Goal: Task Accomplishment & Management: Manage account settings

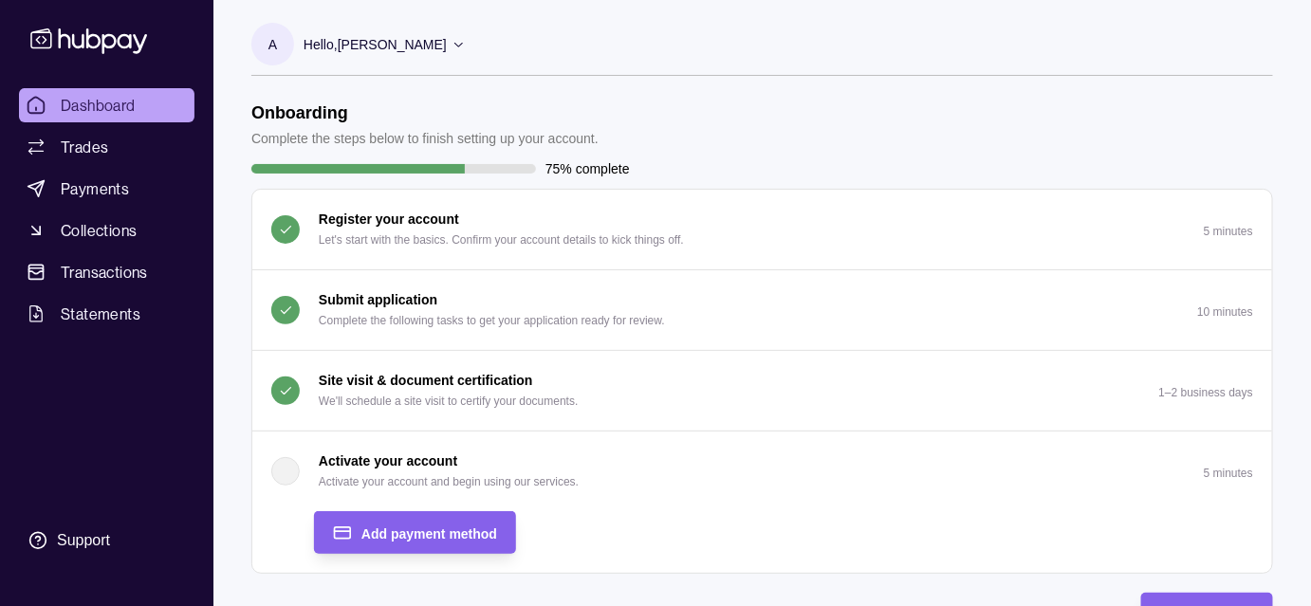
click at [542, 315] on p "Complete the following tasks to get your application ready for review." at bounding box center [492, 320] width 346 height 21
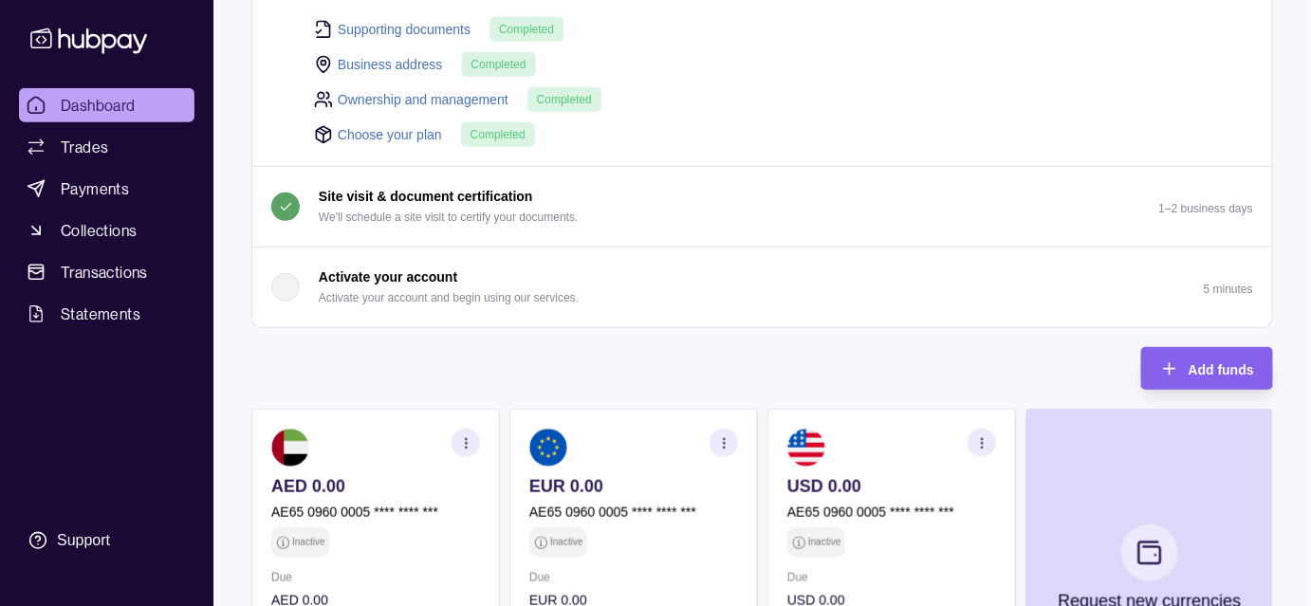
scroll to position [339, 0]
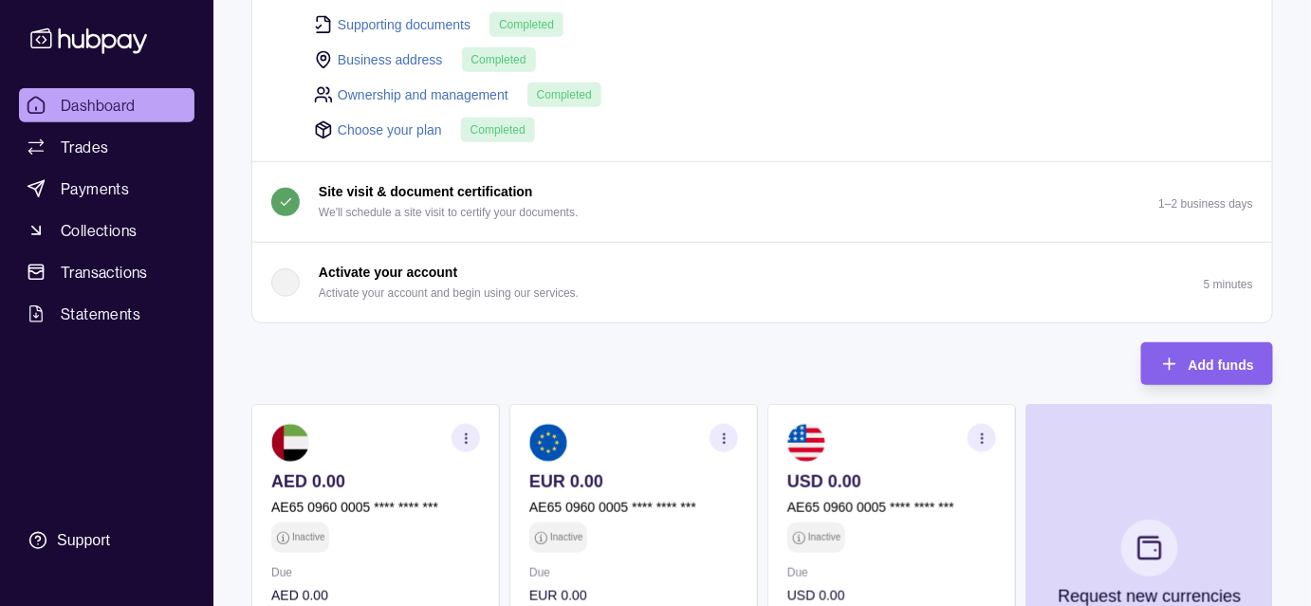
click at [293, 277] on div "button" at bounding box center [285, 282] width 28 height 28
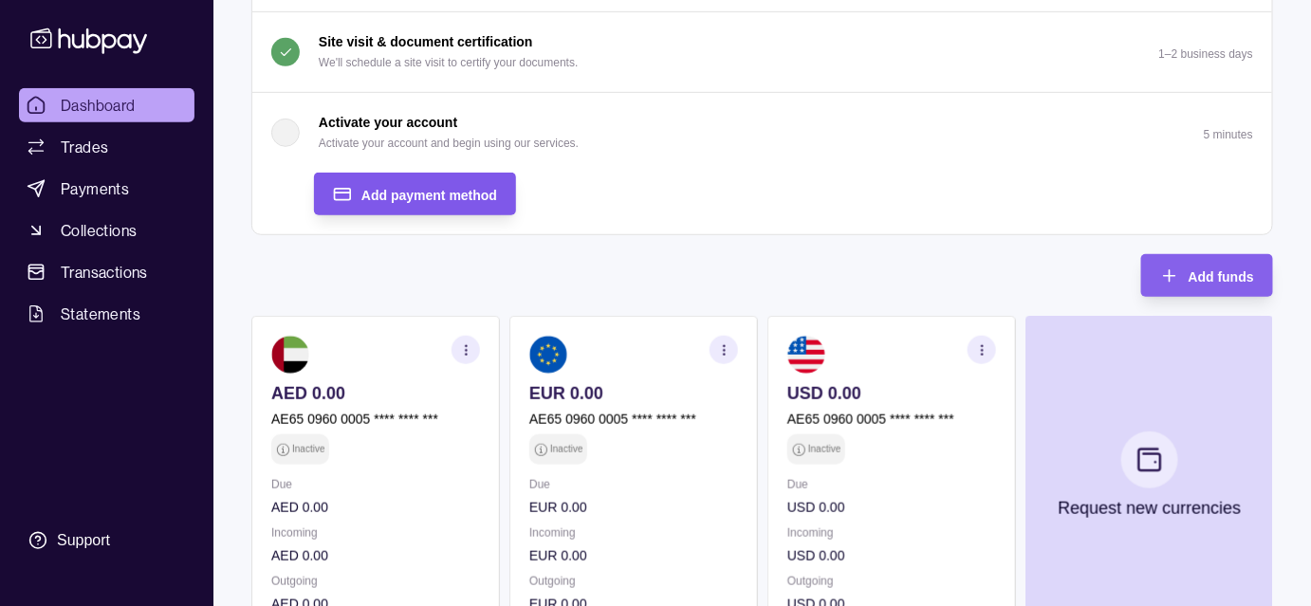
click at [428, 188] on span "Add payment method" at bounding box center [429, 195] width 136 height 15
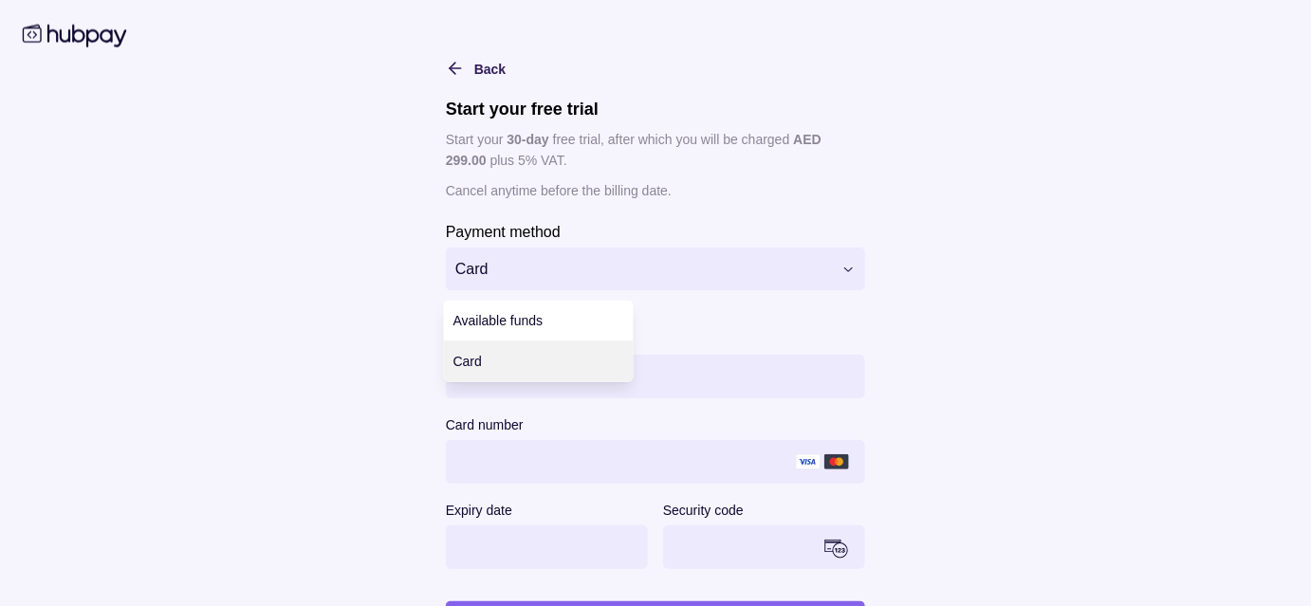
click at [524, 260] on html "Dashboard Trades Payments Collections Transactions Statements Support A Hello, …" at bounding box center [655, 342] width 1311 height 1362
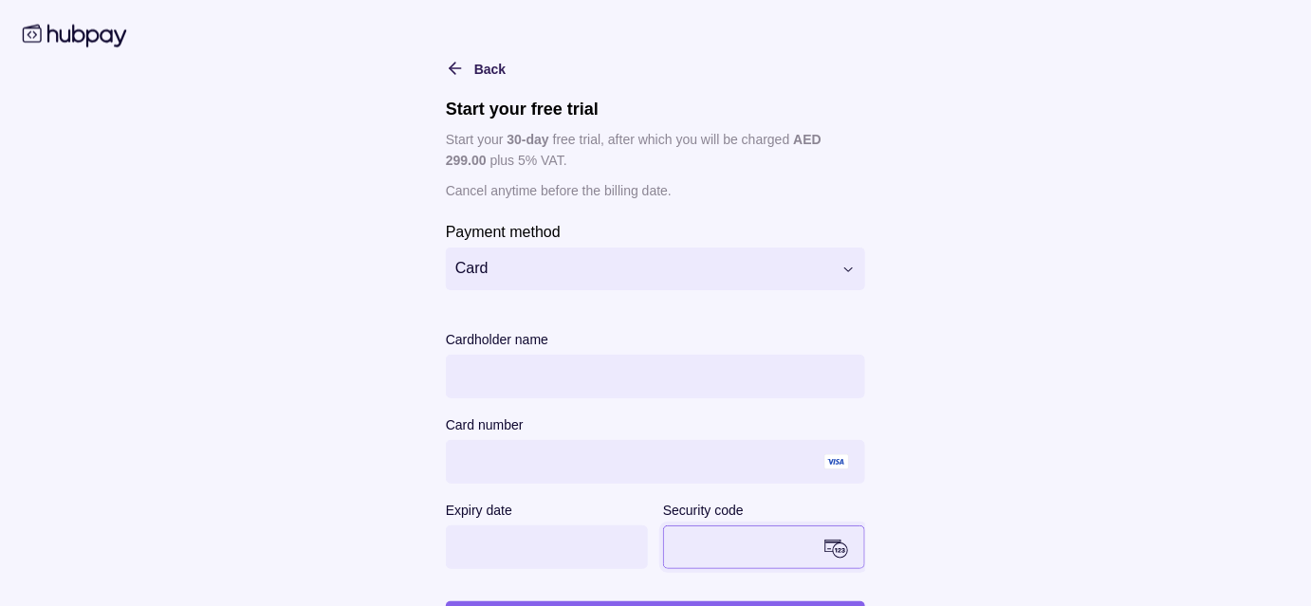
click at [827, 259] on html "Dashboard Trades Payments Collections Transactions Statements Support A Hello, …" at bounding box center [655, 342] width 1311 height 1362
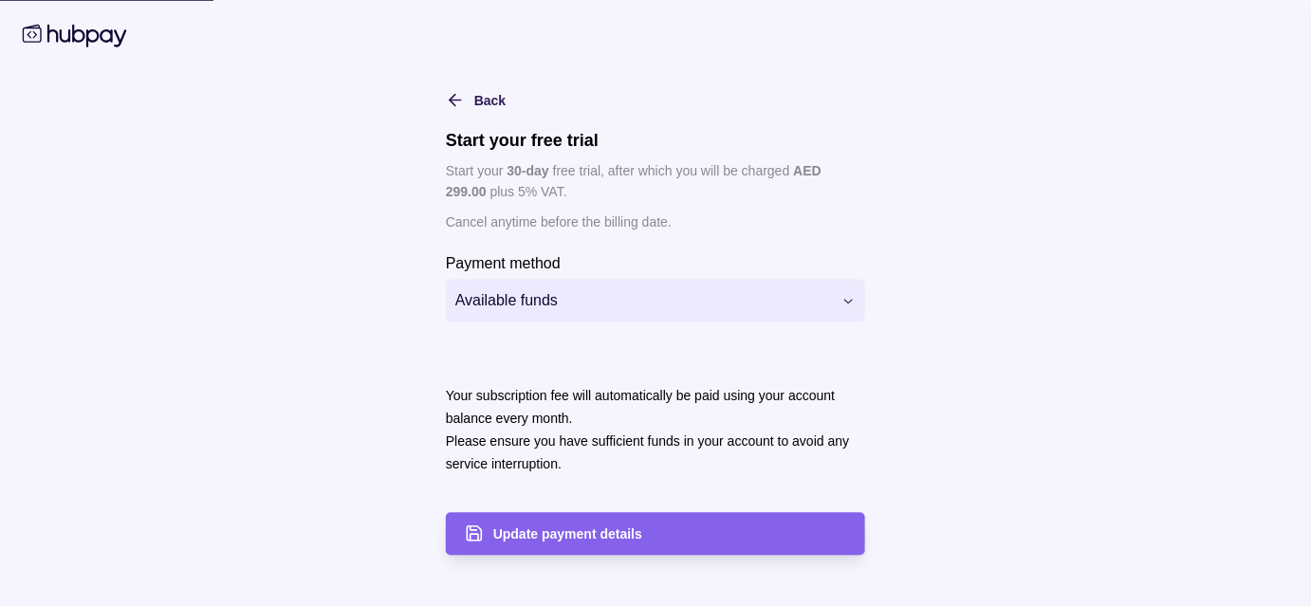
scroll to position [0, 0]
click at [540, 517] on div "Update payment details" at bounding box center [641, 533] width 410 height 43
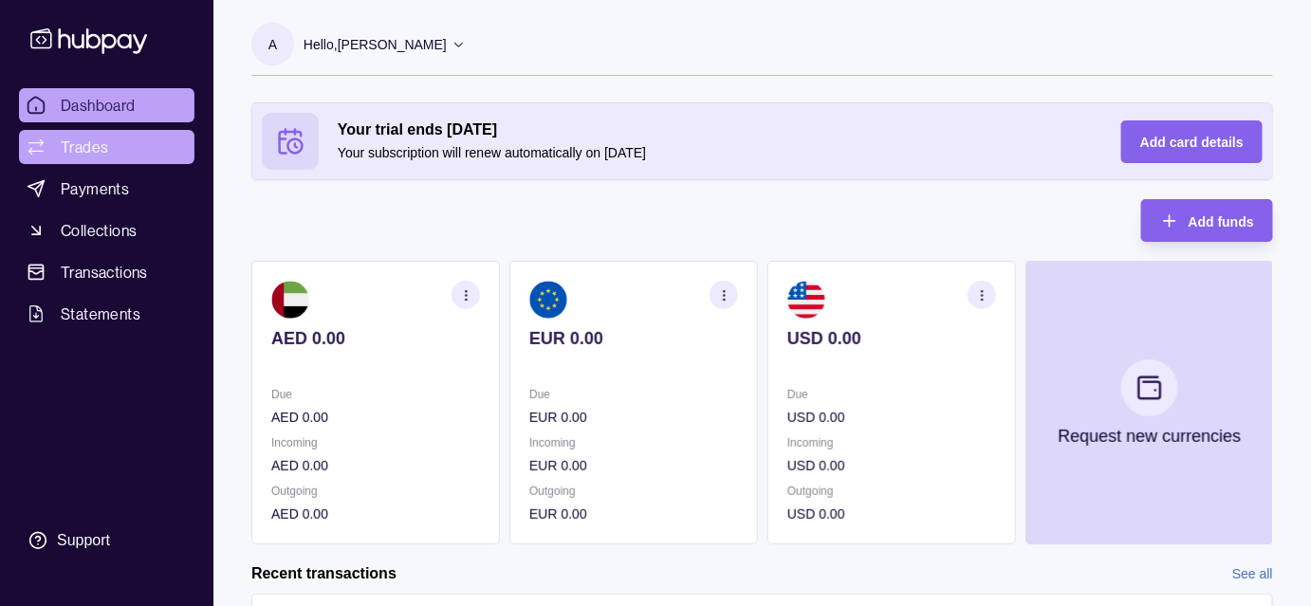
click at [78, 138] on span "Trades" at bounding box center [84, 147] width 47 height 23
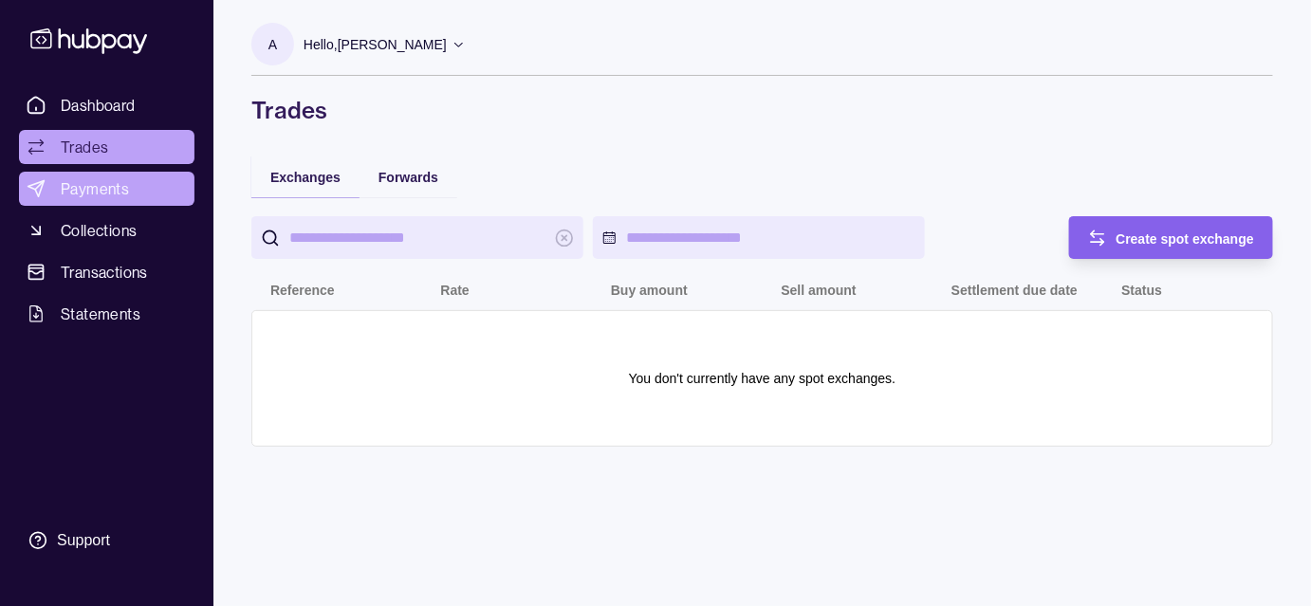
click at [103, 192] on span "Payments" at bounding box center [95, 188] width 68 height 23
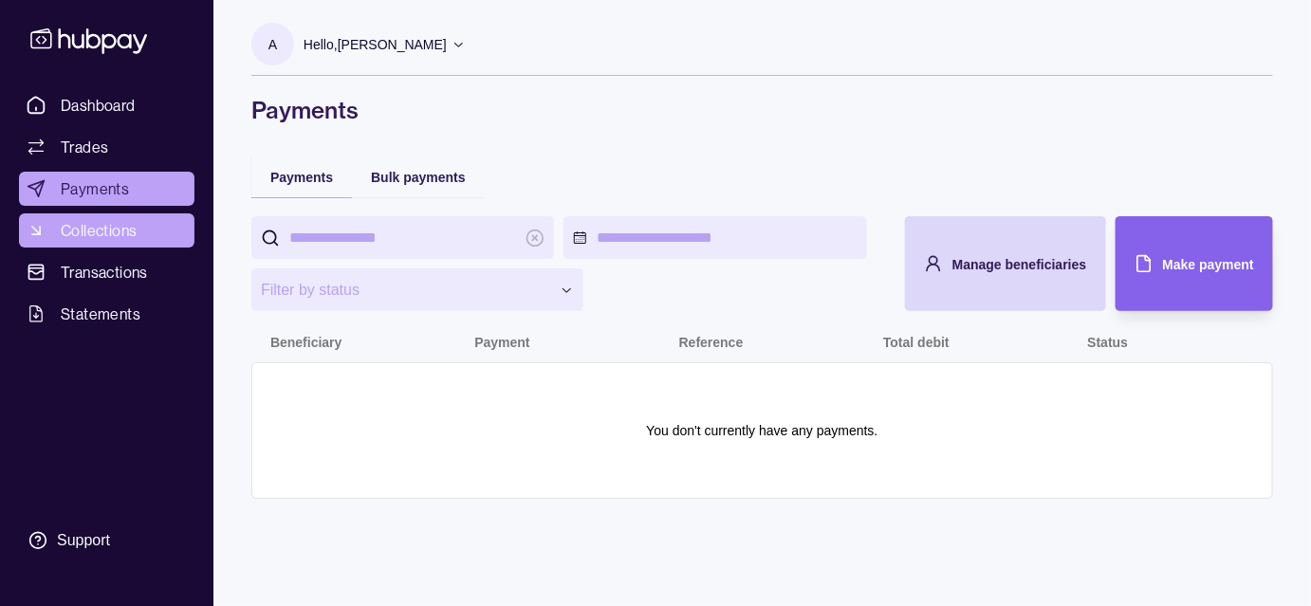
click at [111, 225] on span "Collections" at bounding box center [99, 230] width 76 height 23
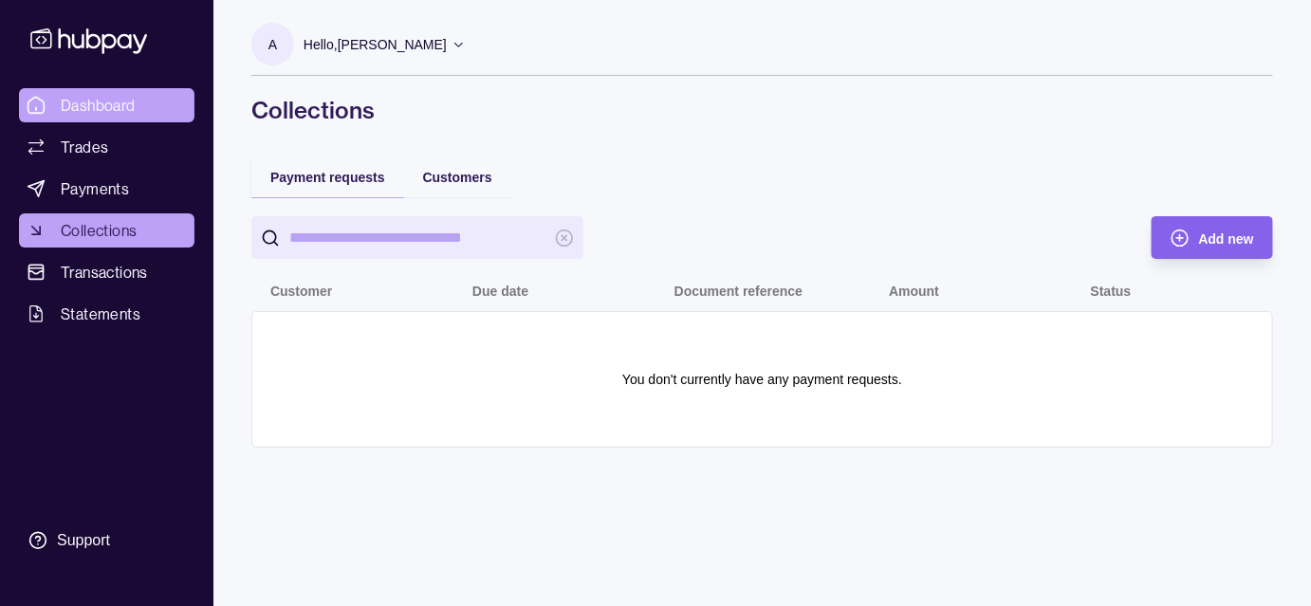
click at [100, 107] on span "Dashboard" at bounding box center [98, 105] width 75 height 23
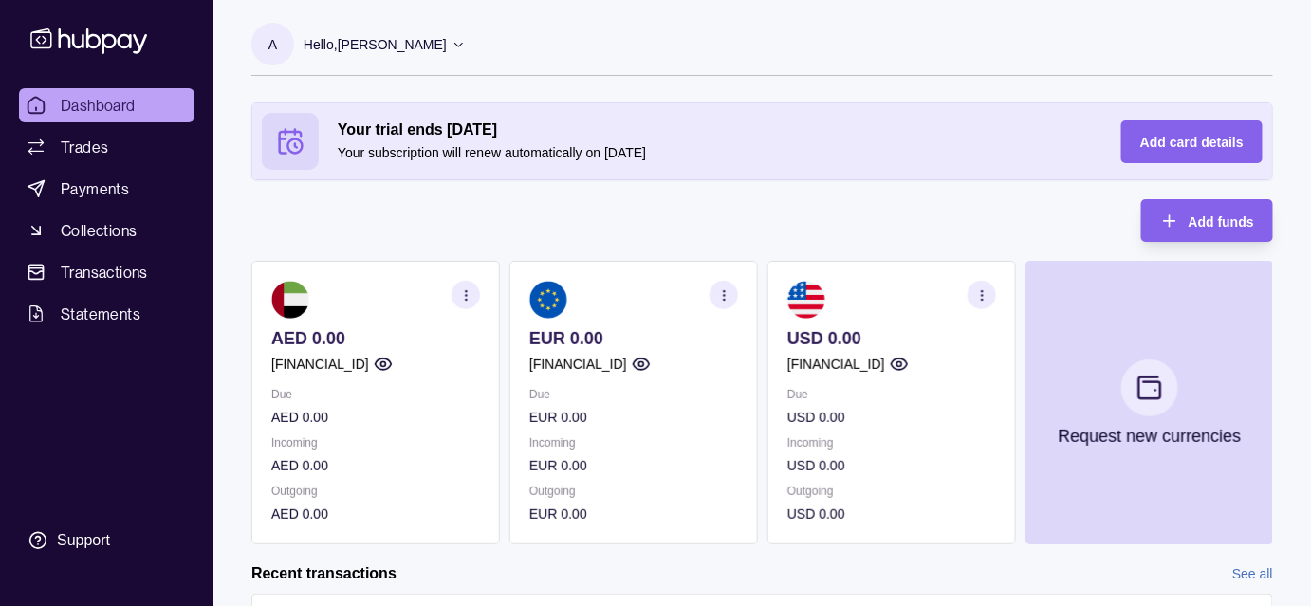
click at [651, 361] on icon "button" at bounding box center [641, 364] width 19 height 19
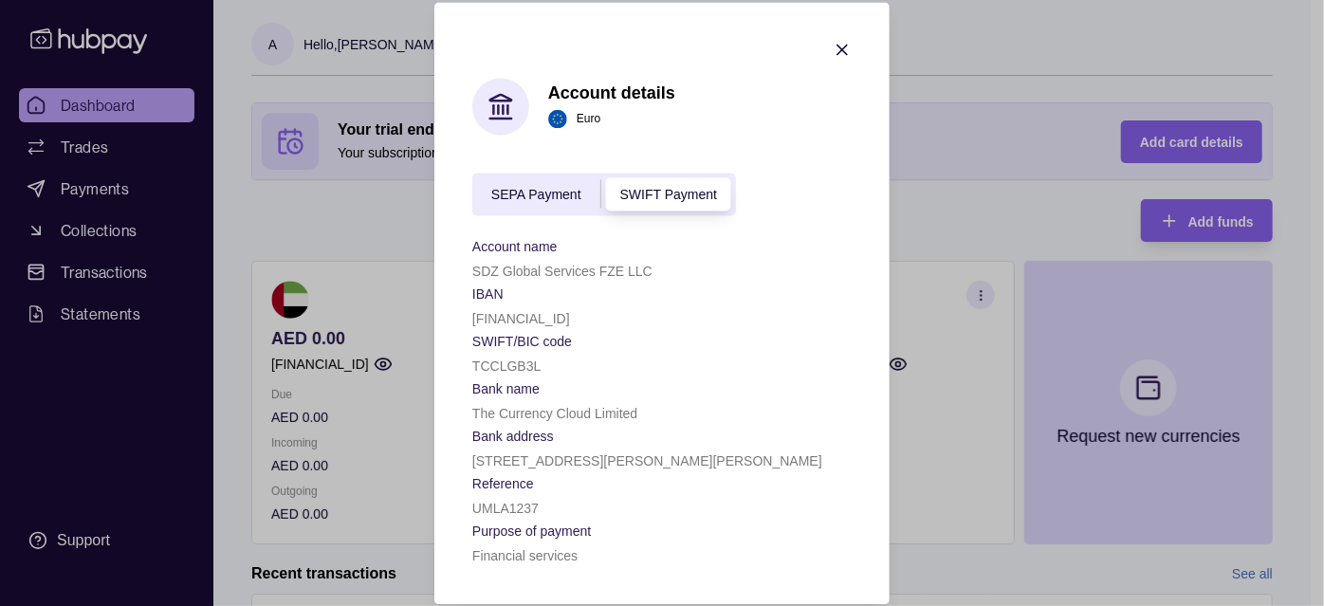
click at [547, 192] on span "SEPA Payment" at bounding box center [536, 195] width 90 height 15
click at [651, 198] on span "SWIFT Payment" at bounding box center [668, 195] width 97 height 15
click at [554, 195] on span "SEPA Payment" at bounding box center [536, 195] width 90 height 15
click at [662, 200] on div "SWIFT Payment" at bounding box center [668, 194] width 135 height 23
click at [541, 199] on span "SEPA Payment" at bounding box center [536, 195] width 90 height 15
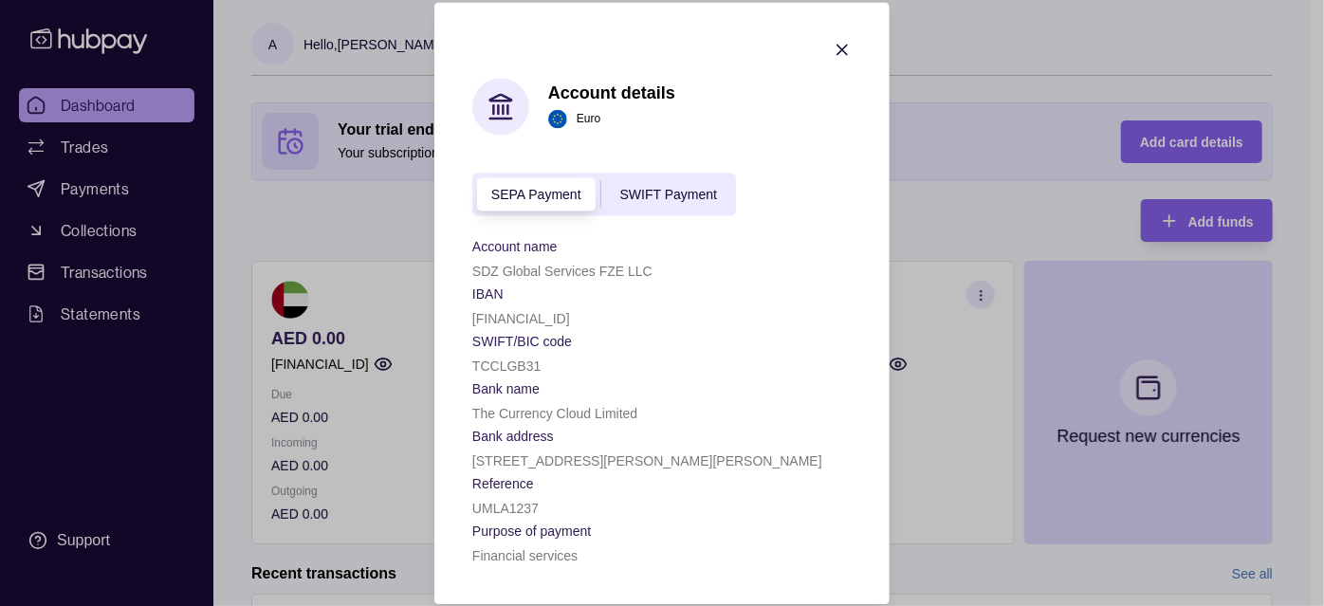
click at [838, 49] on icon "button" at bounding box center [842, 49] width 9 height 9
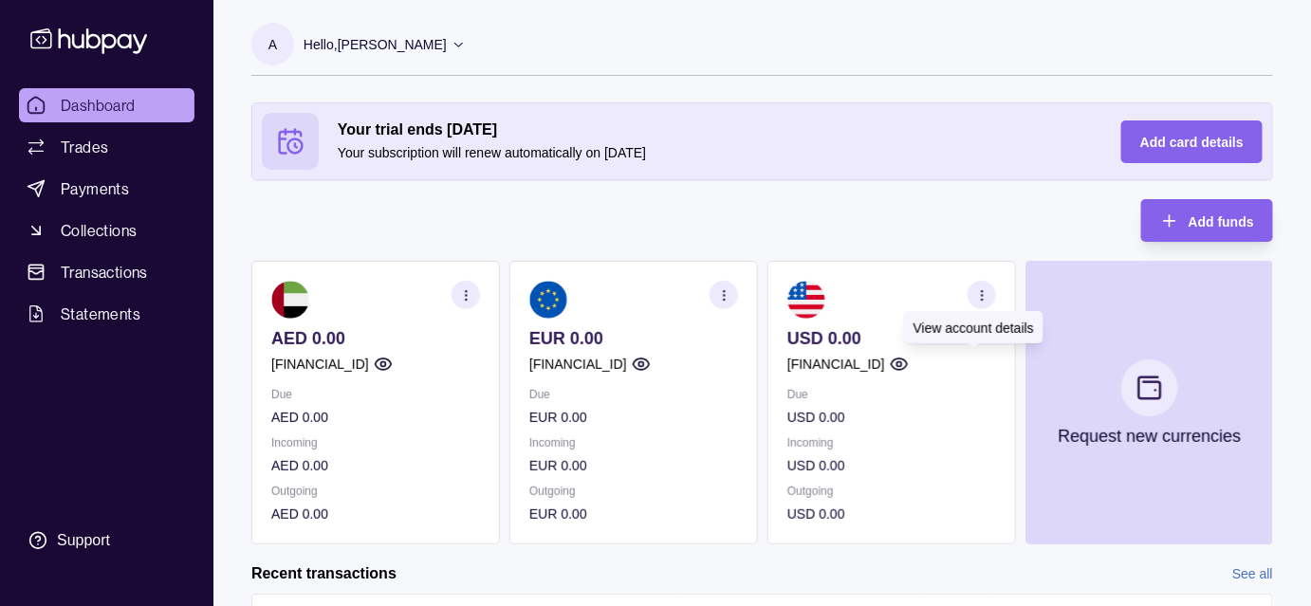
click at [909, 361] on icon "button" at bounding box center [899, 364] width 19 height 19
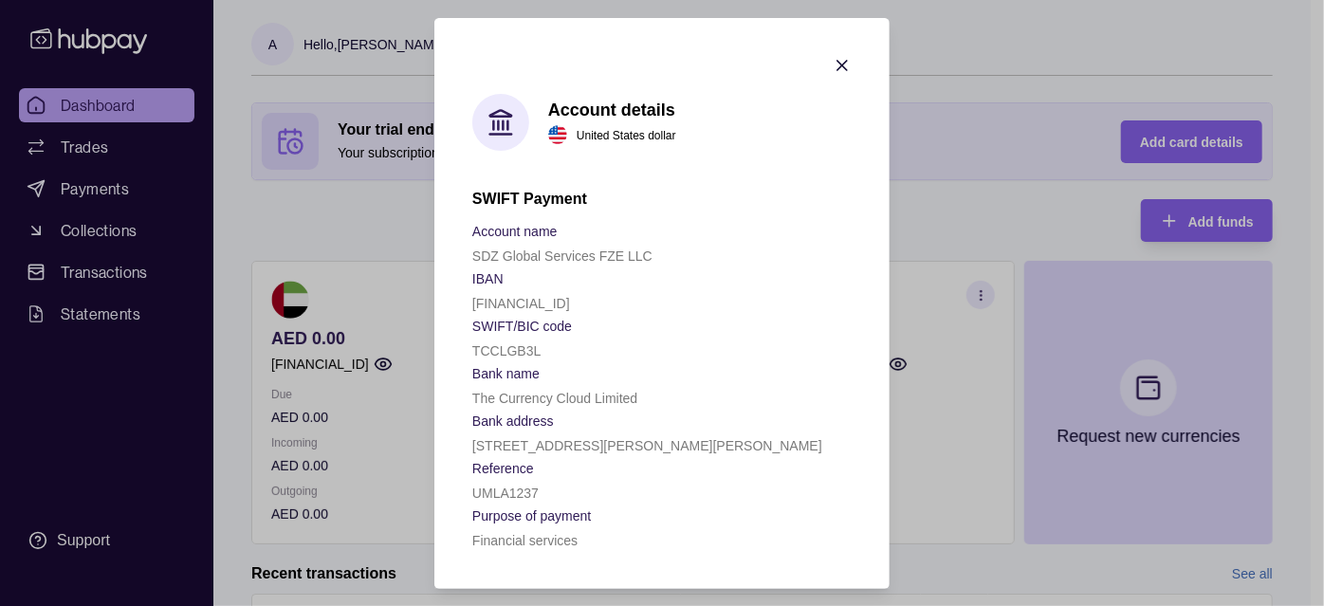
drag, startPoint x: 843, startPoint y: 60, endPoint x: 859, endPoint y: 86, distance: 31.1
click at [842, 61] on icon "button" at bounding box center [842, 65] width 9 height 9
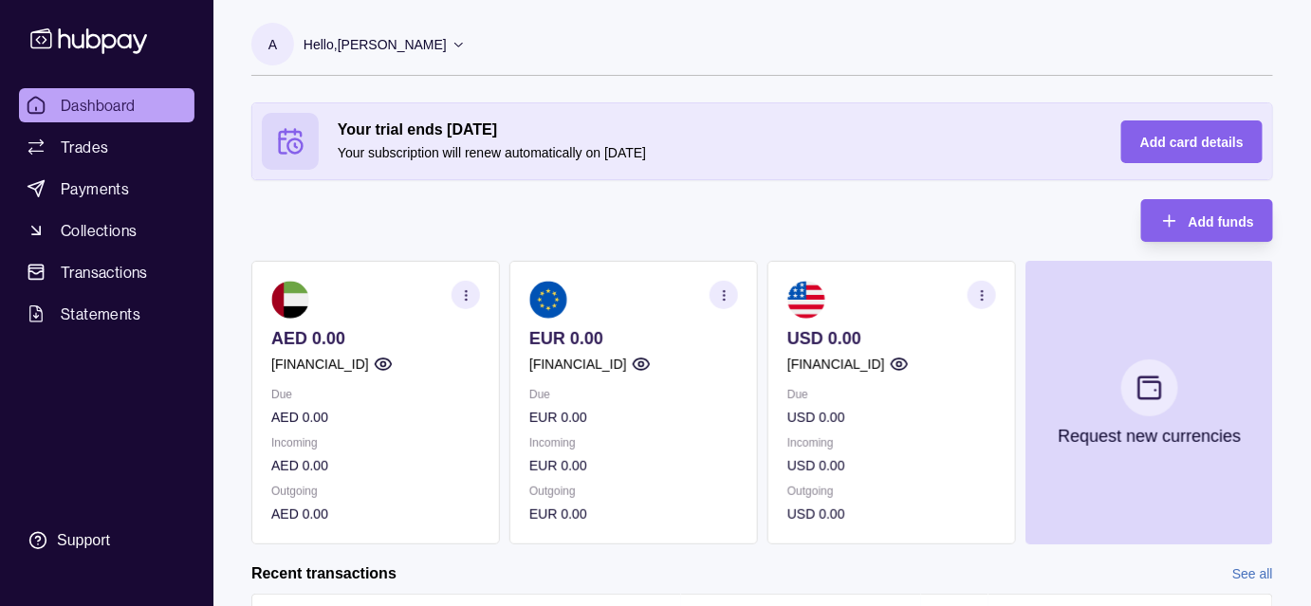
click at [465, 290] on circle "button" at bounding box center [465, 290] width 1 height 1
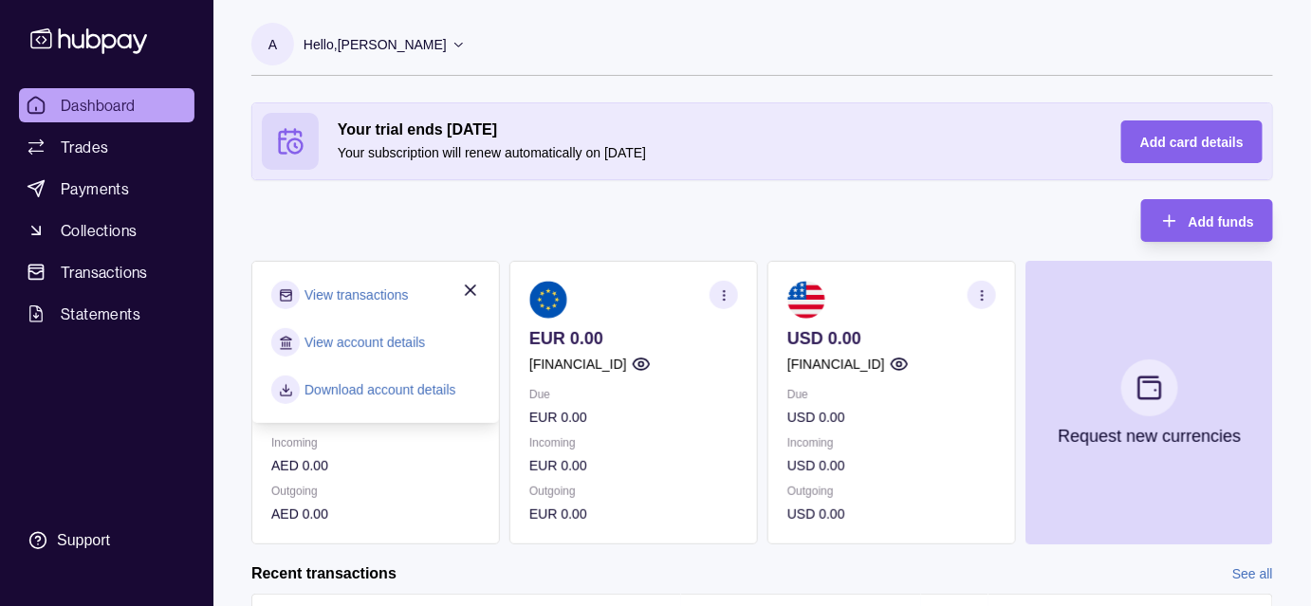
click at [355, 341] on link "View account details" at bounding box center [364, 342] width 120 height 21
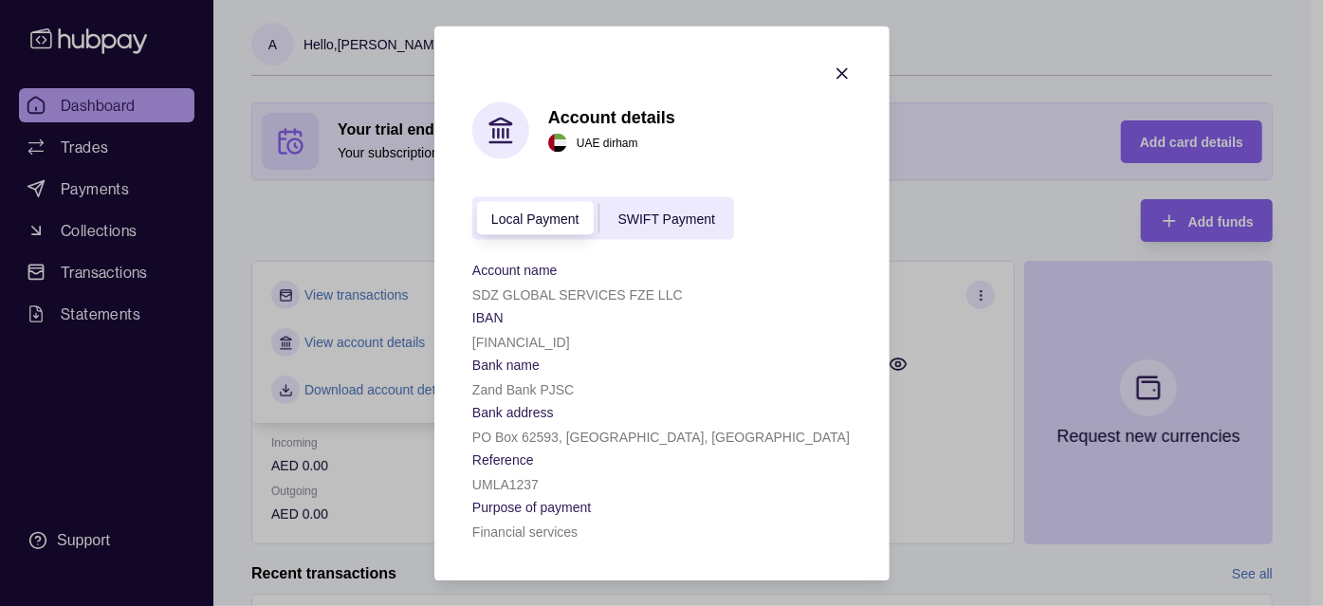
click at [650, 222] on div "SWIFT Payment" at bounding box center [666, 218] width 135 height 23
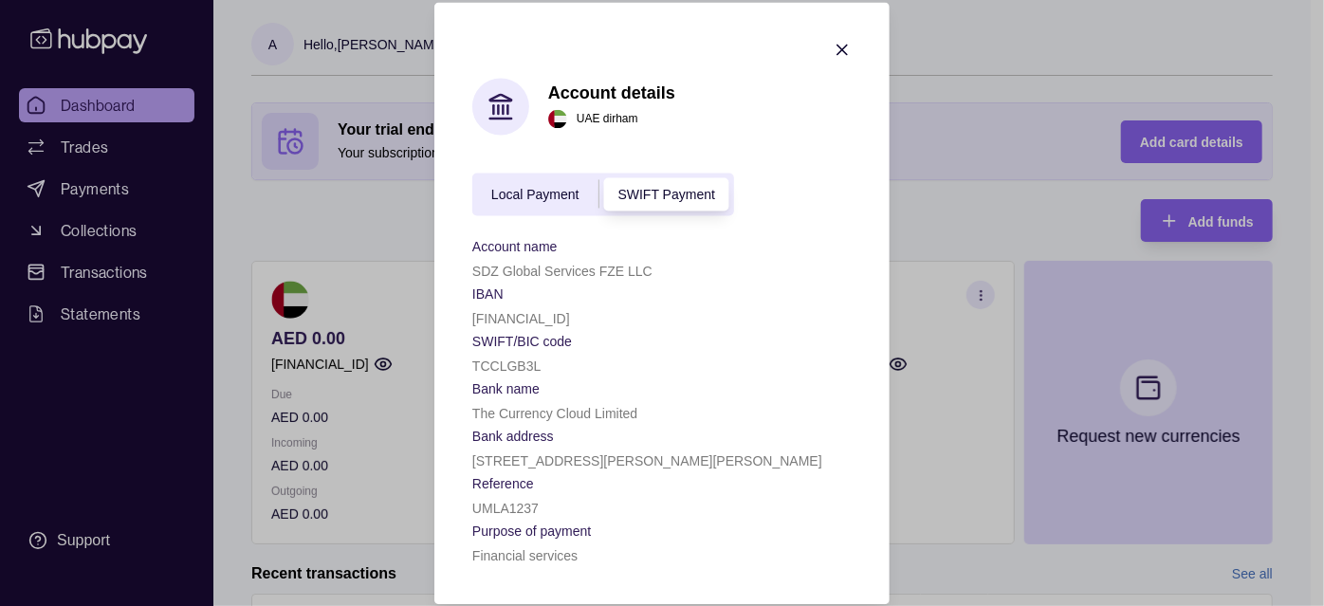
scroll to position [8, 0]
click at [508, 192] on span "Local Payment" at bounding box center [535, 195] width 88 height 15
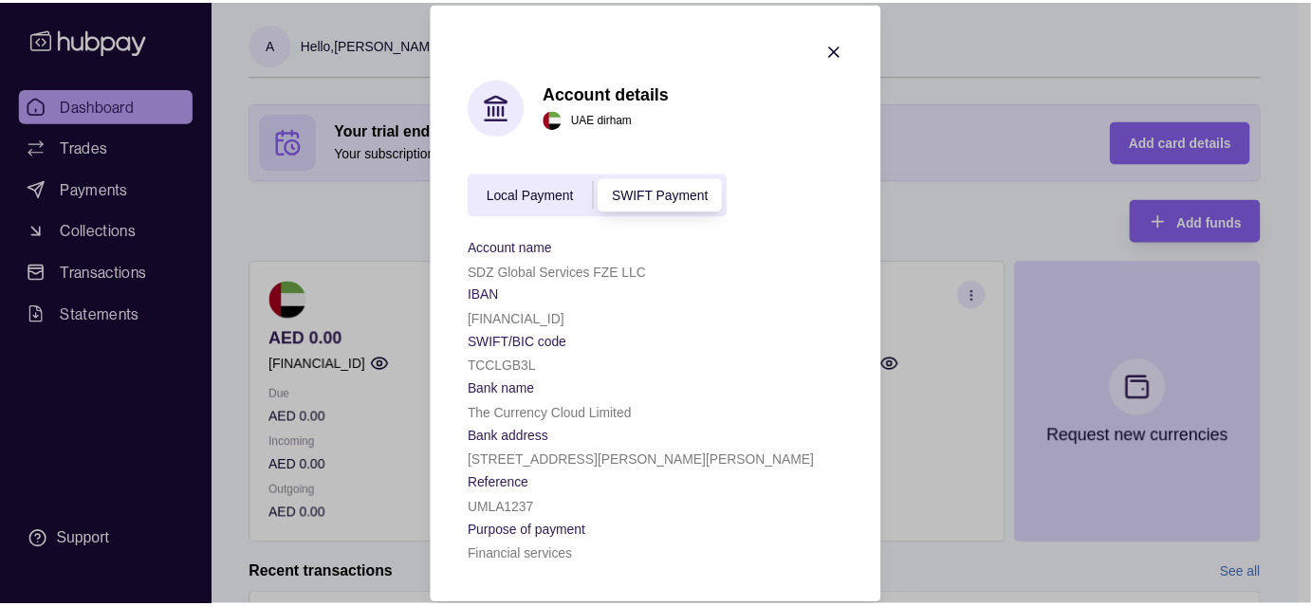
scroll to position [0, 0]
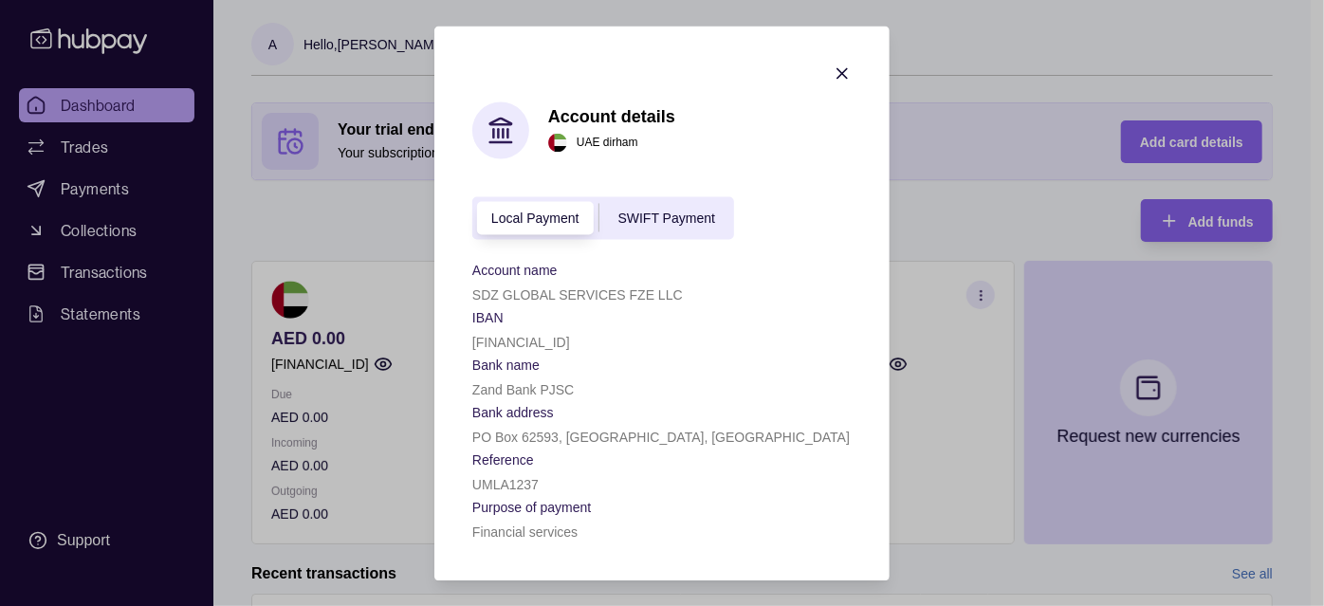
click at [667, 196] on div "Local Payment SWIFT Payment" at bounding box center [603, 217] width 262 height 43
click at [660, 215] on span "SWIFT Payment" at bounding box center [666, 219] width 97 height 15
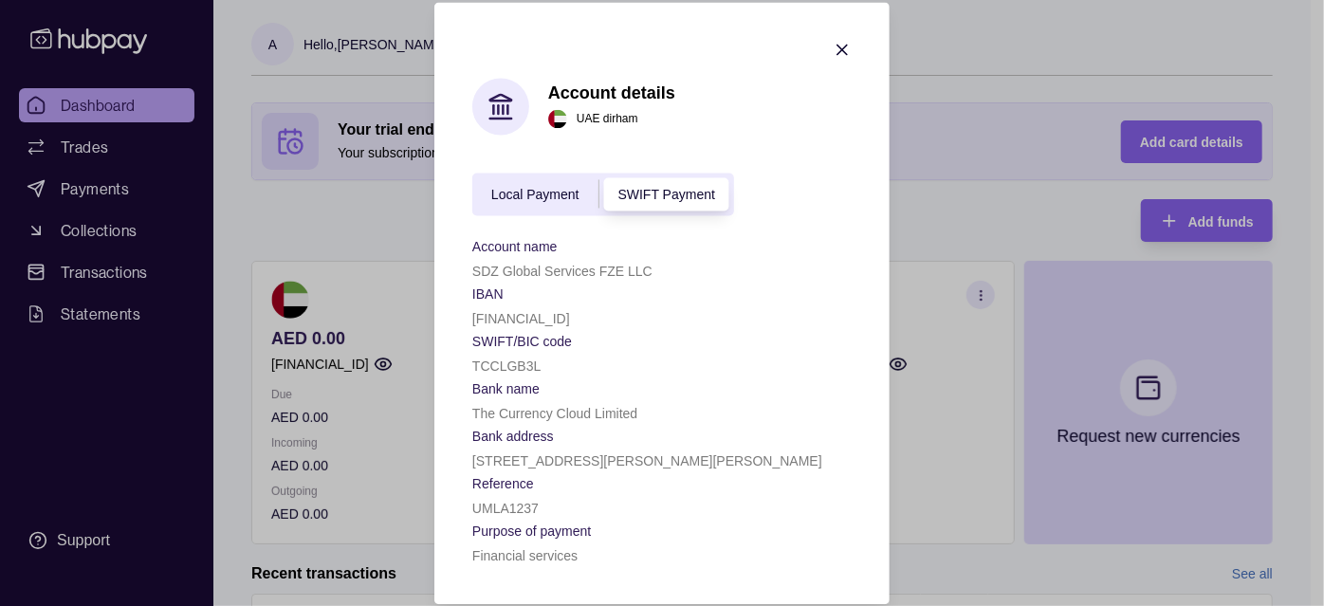
click at [839, 48] on icon "button" at bounding box center [842, 49] width 19 height 19
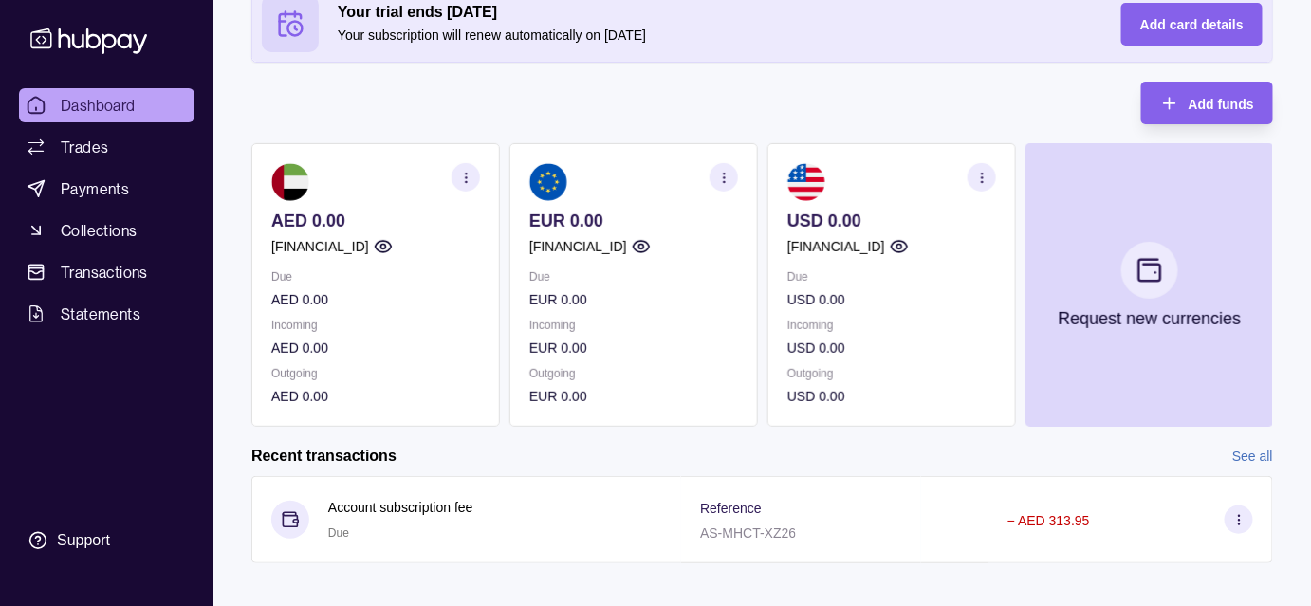
scroll to position [137, 0]
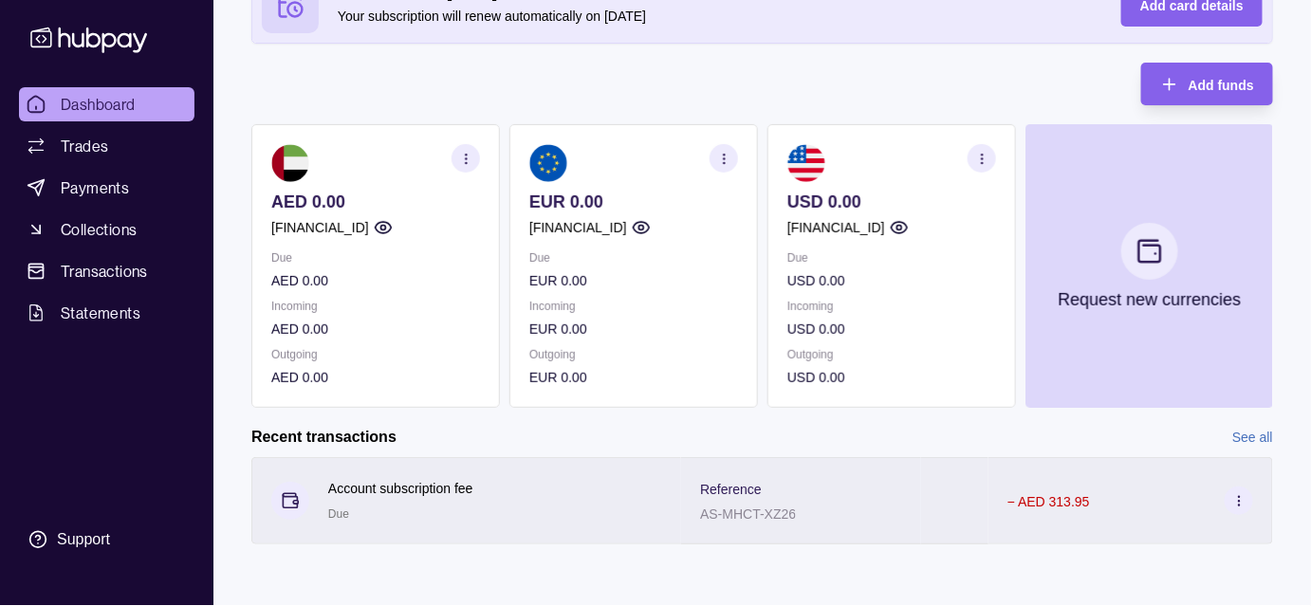
click at [1052, 503] on p "− AED 313.95" at bounding box center [1048, 501] width 83 height 15
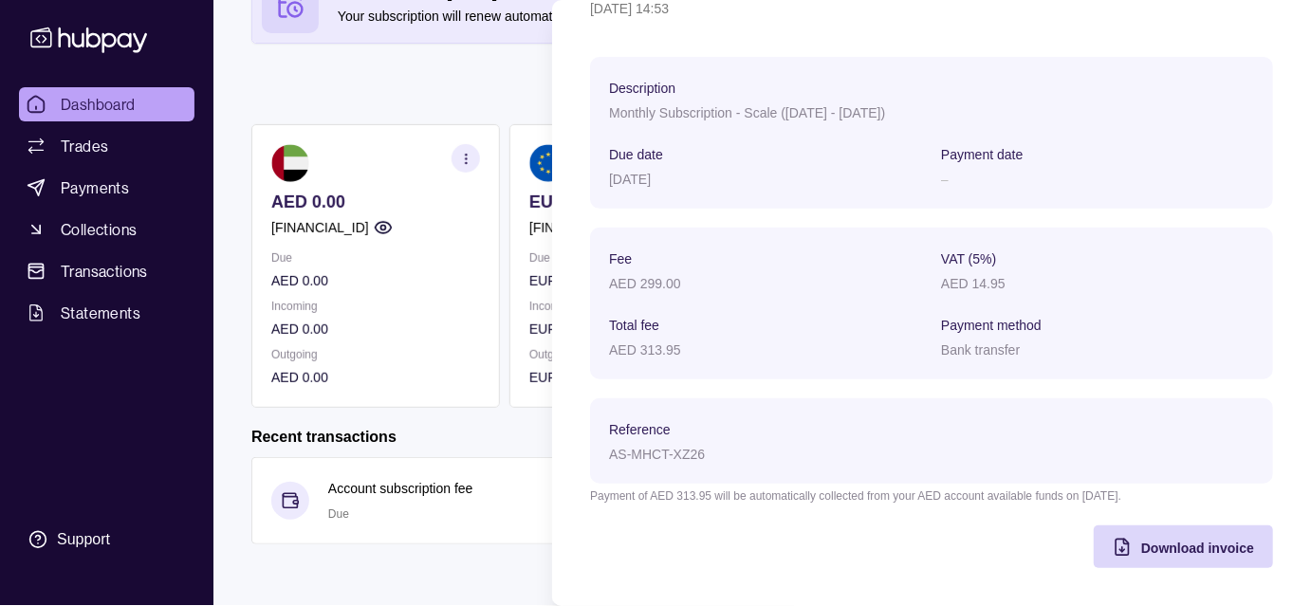
scroll to position [0, 0]
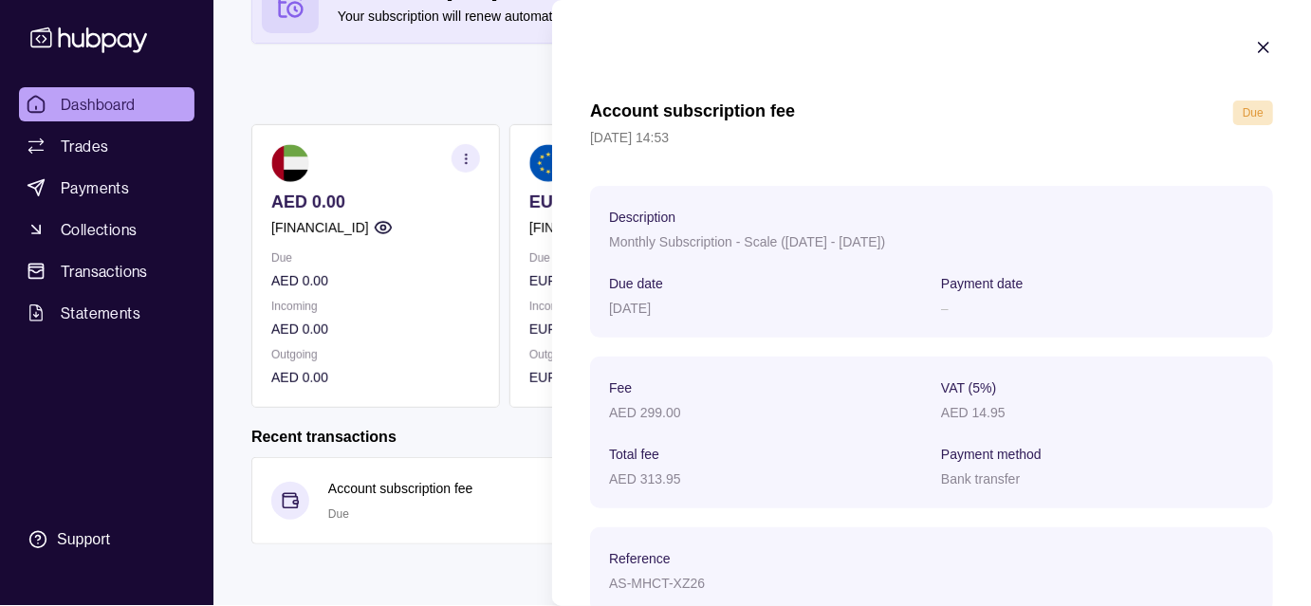
click at [1259, 46] on icon "button" at bounding box center [1263, 47] width 9 height 9
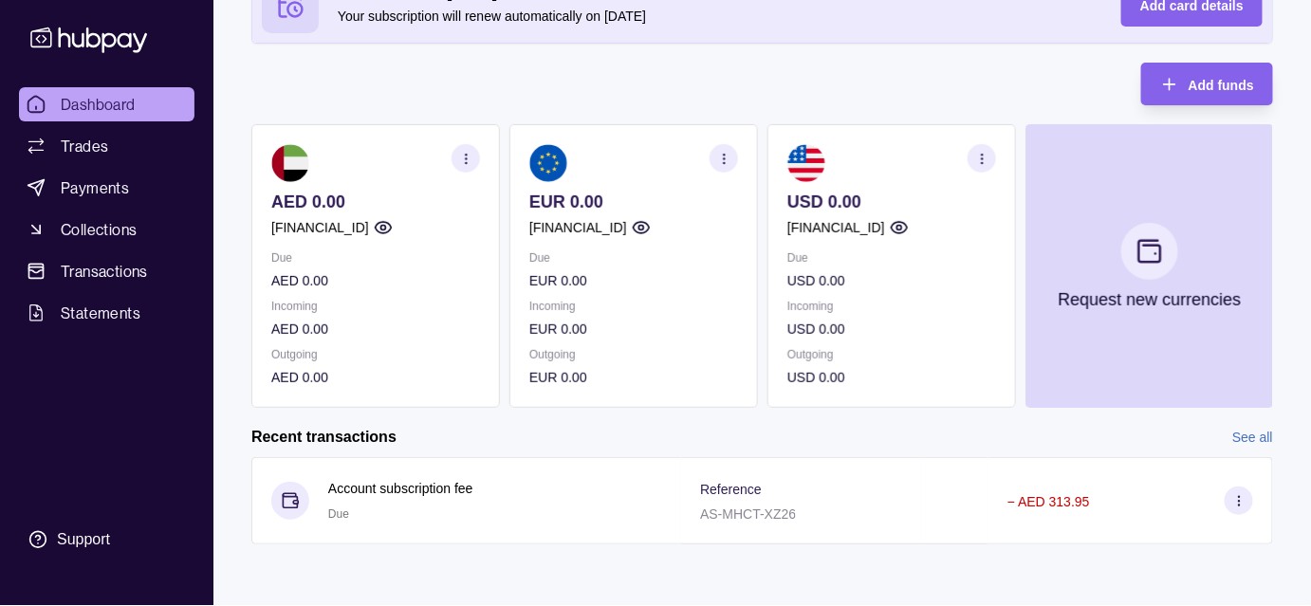
click at [729, 152] on icon "button" at bounding box center [724, 159] width 14 height 14
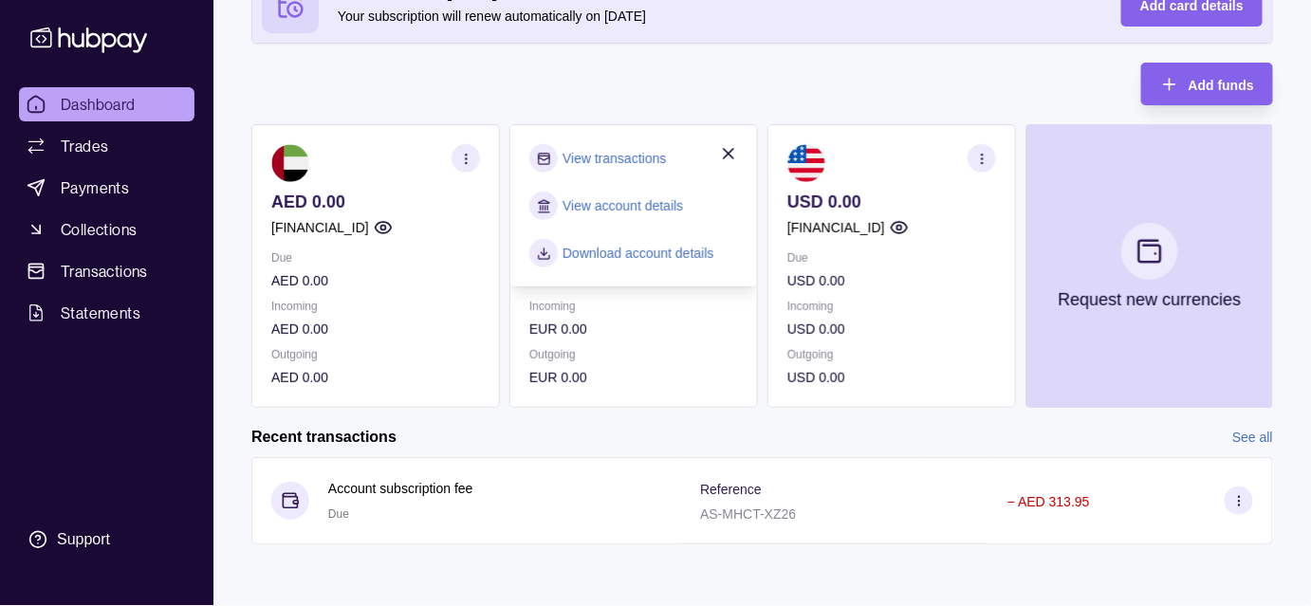
click at [674, 74] on div "Your trial ends [DATE] Your subscription will renew automatically on [DATE] Add…" at bounding box center [762, 187] width 1022 height 442
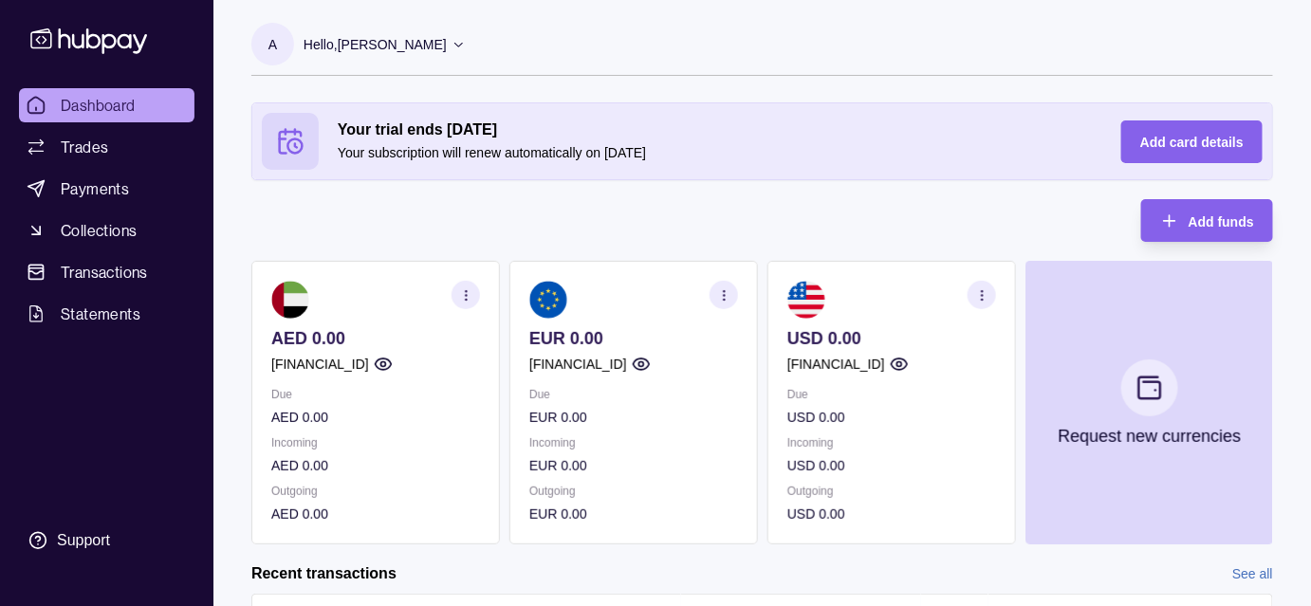
click at [408, 41] on p "Hello, [PERSON_NAME]" at bounding box center [375, 44] width 143 height 21
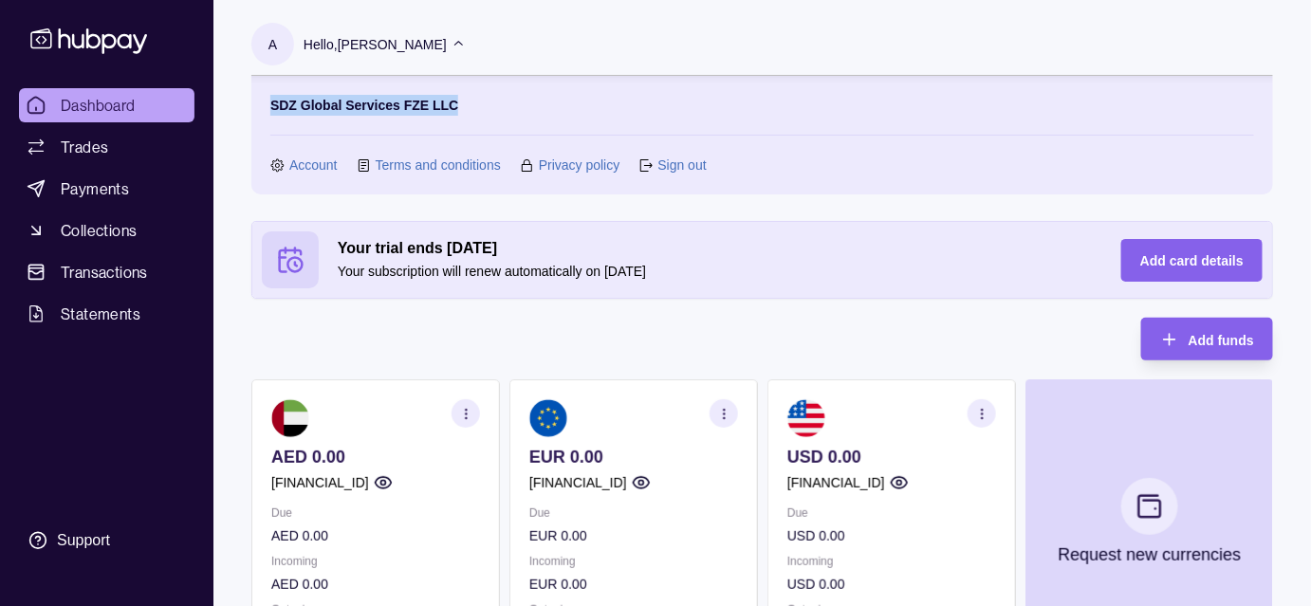
drag, startPoint x: 270, startPoint y: 107, endPoint x: 481, endPoint y: 116, distance: 210.8
click at [482, 116] on section "SDZ Global Services FZE LLC Account Terms and conditions Privacy policy Sign out" at bounding box center [762, 135] width 984 height 81
copy p "SDZ Global Services FZE LLC"
click at [653, 322] on div "Your trial ends [DATE] Your subscription will renew automatically on [DATE] Add…" at bounding box center [762, 442] width 1022 height 442
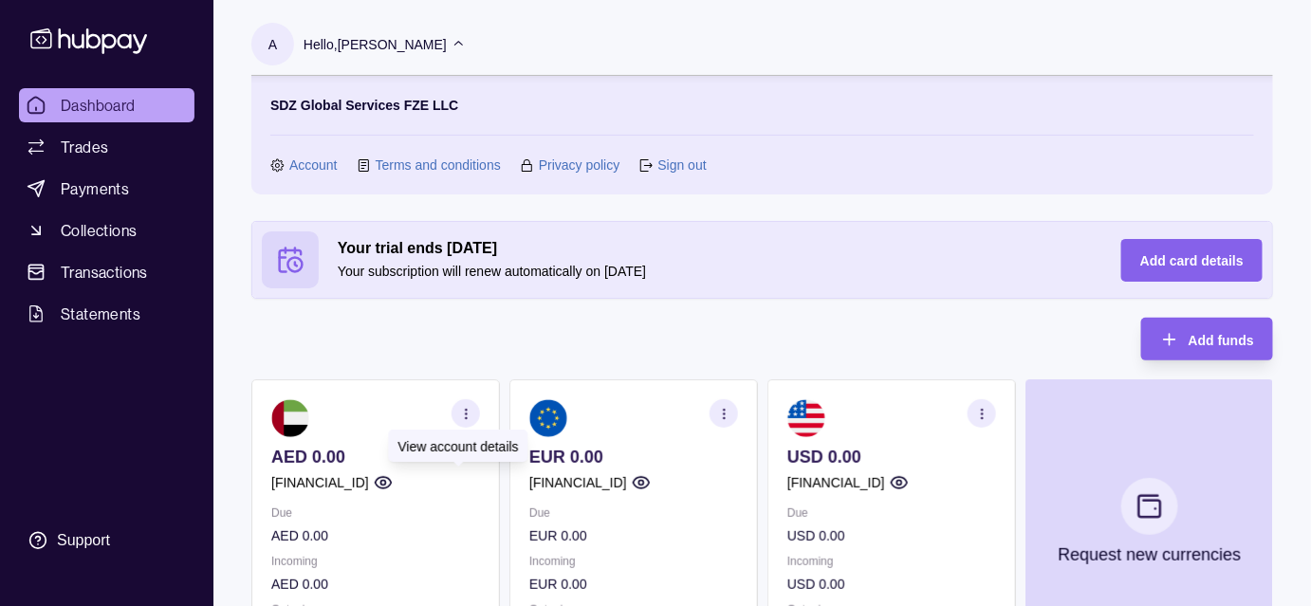
click at [385, 481] on circle "button" at bounding box center [382, 483] width 5 height 5
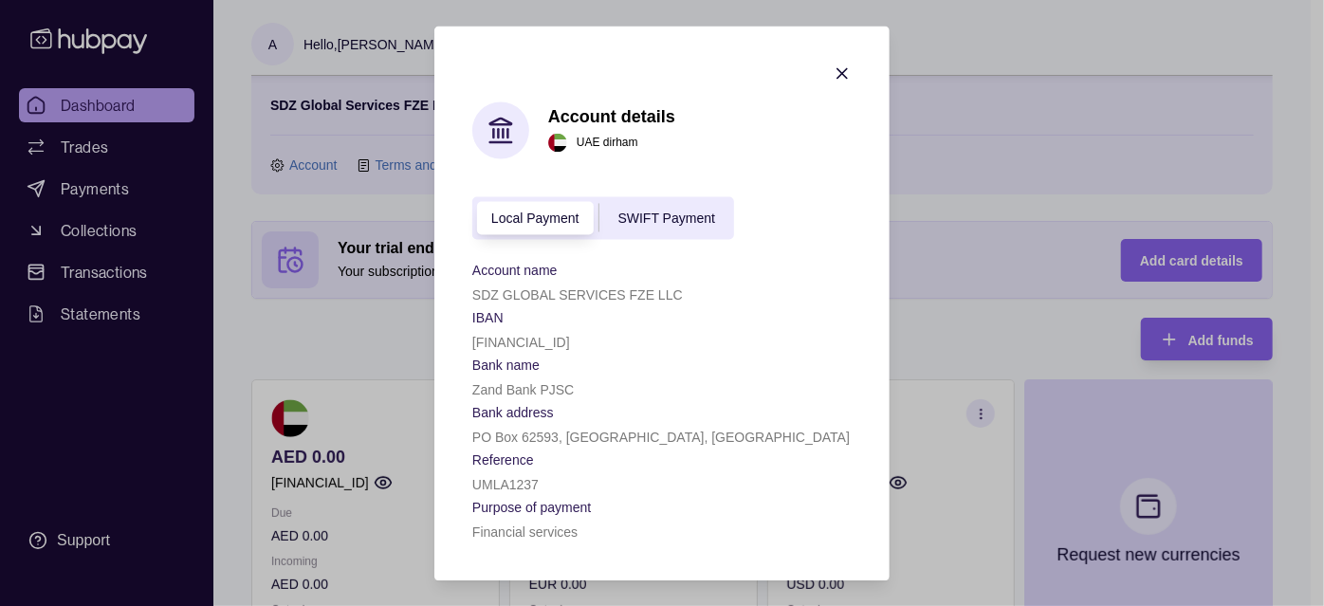
drag, startPoint x: 472, startPoint y: 336, endPoint x: 645, endPoint y: 339, distance: 172.7
click at [570, 339] on p "[FINANCIAL_ID]" at bounding box center [521, 342] width 98 height 15
copy p "[FINANCIAL_ID]"
